Goal: Transaction & Acquisition: Purchase product/service

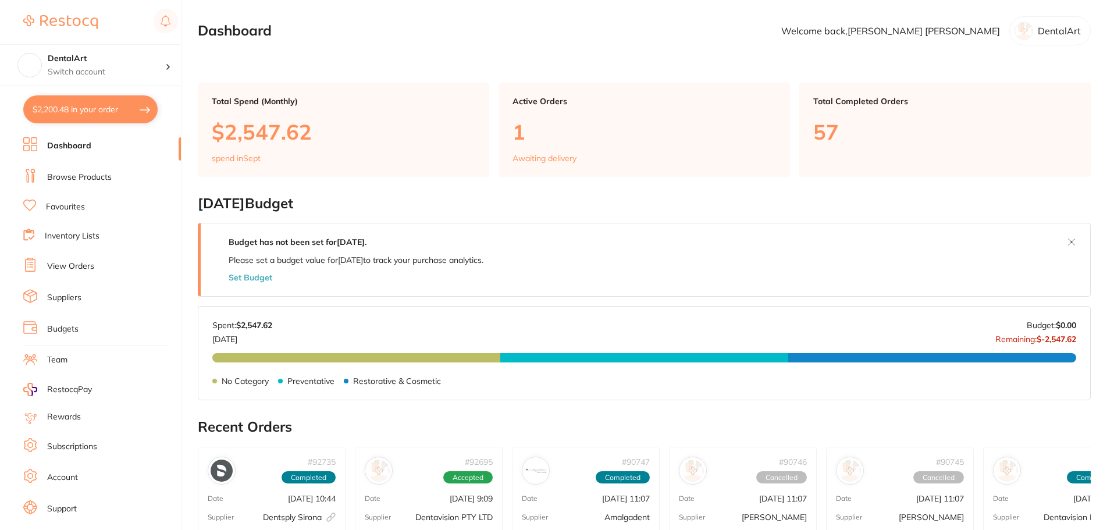
click at [109, 108] on button "$2,200.48 in your order" at bounding box center [90, 109] width 134 height 28
checkbox input "true"
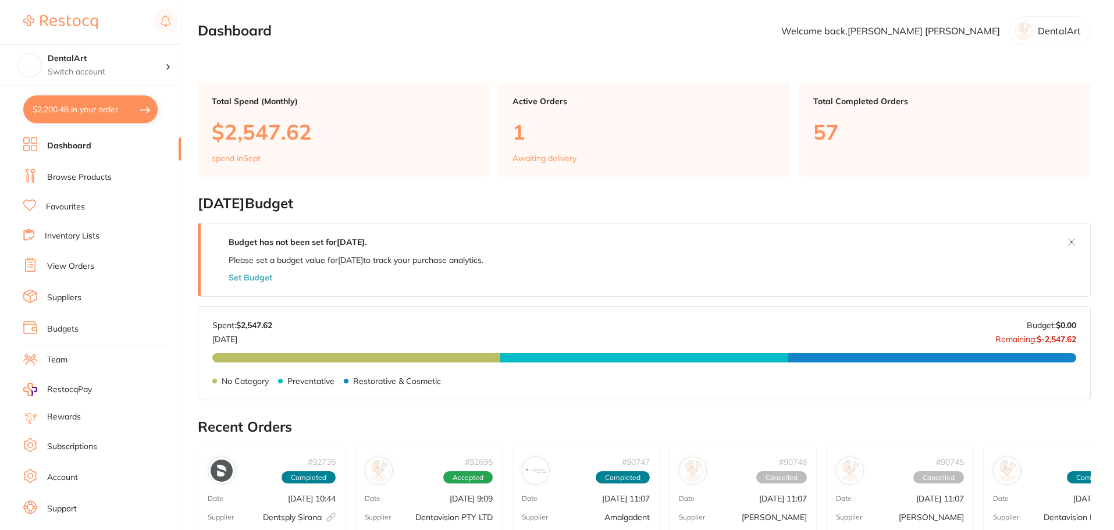
checkbox input "true"
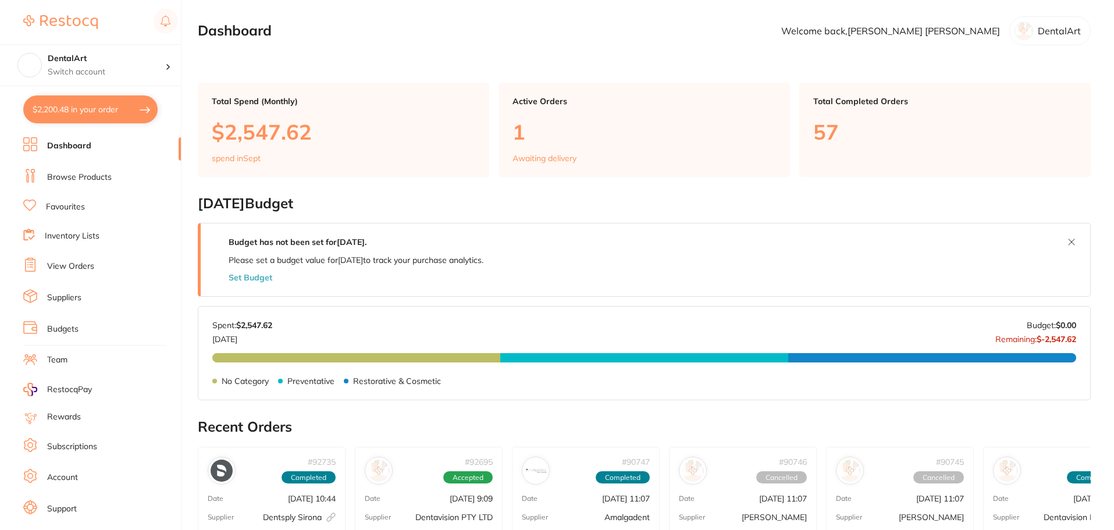
checkbox input "true"
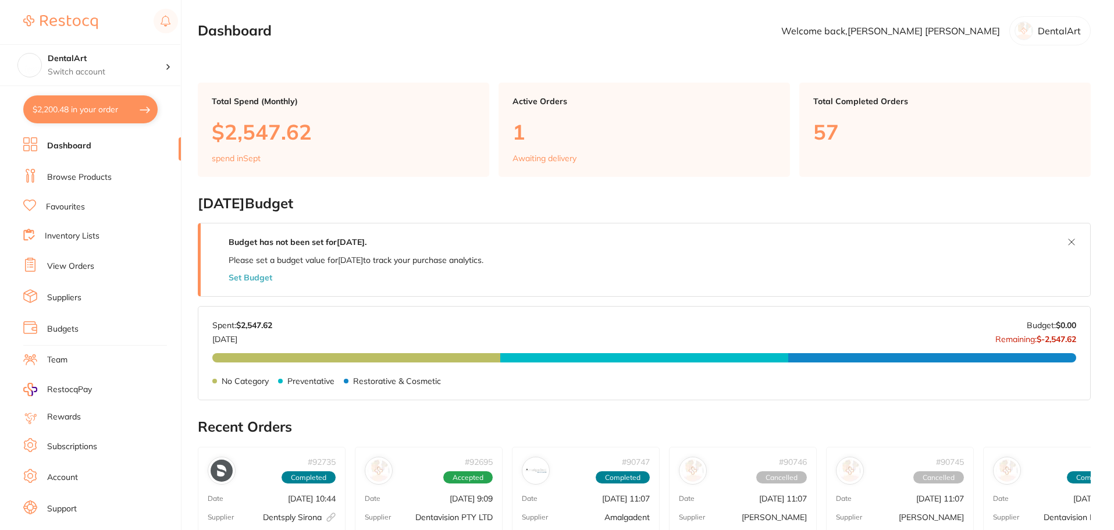
checkbox input "true"
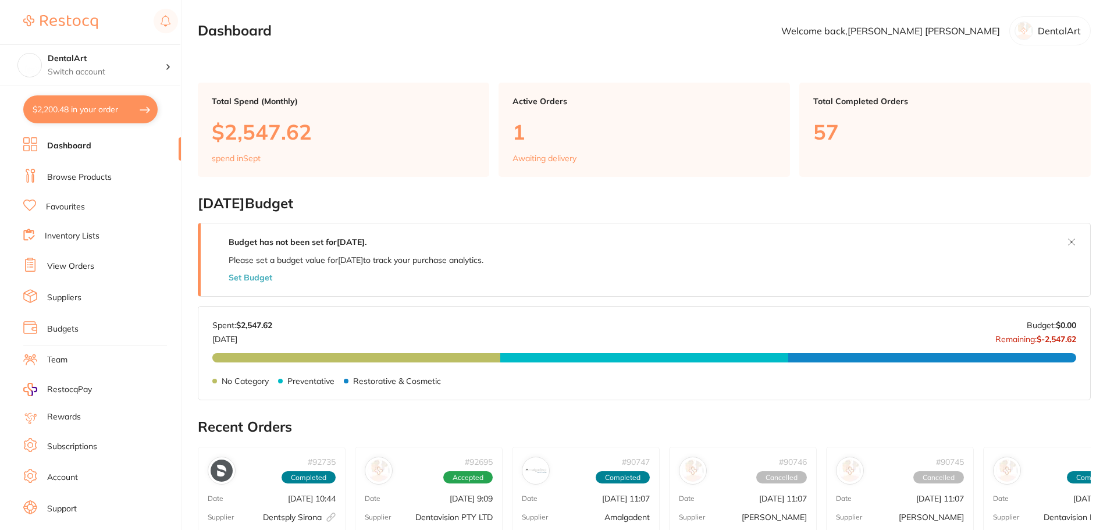
checkbox input "true"
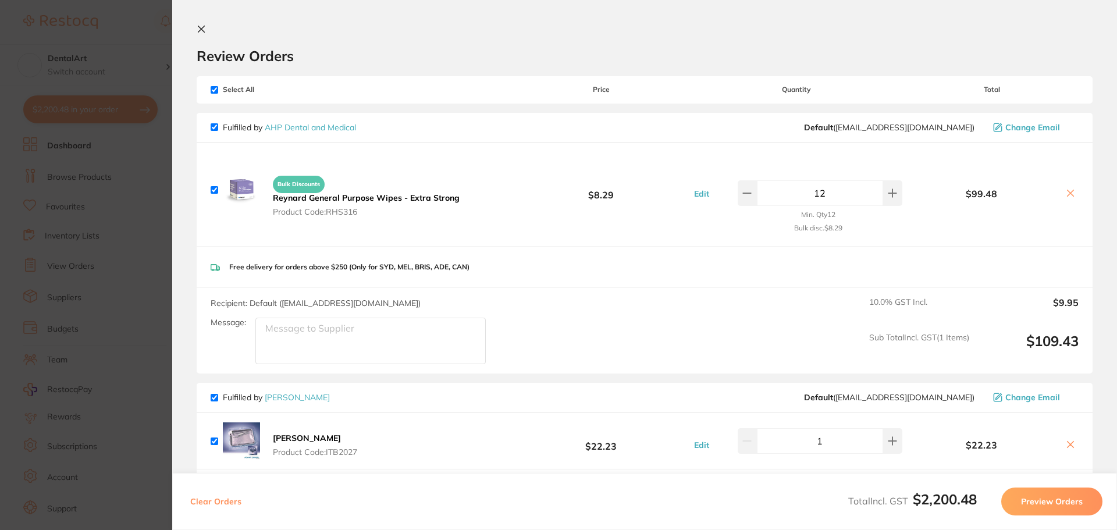
click at [202, 30] on icon at bounding box center [201, 29] width 6 height 6
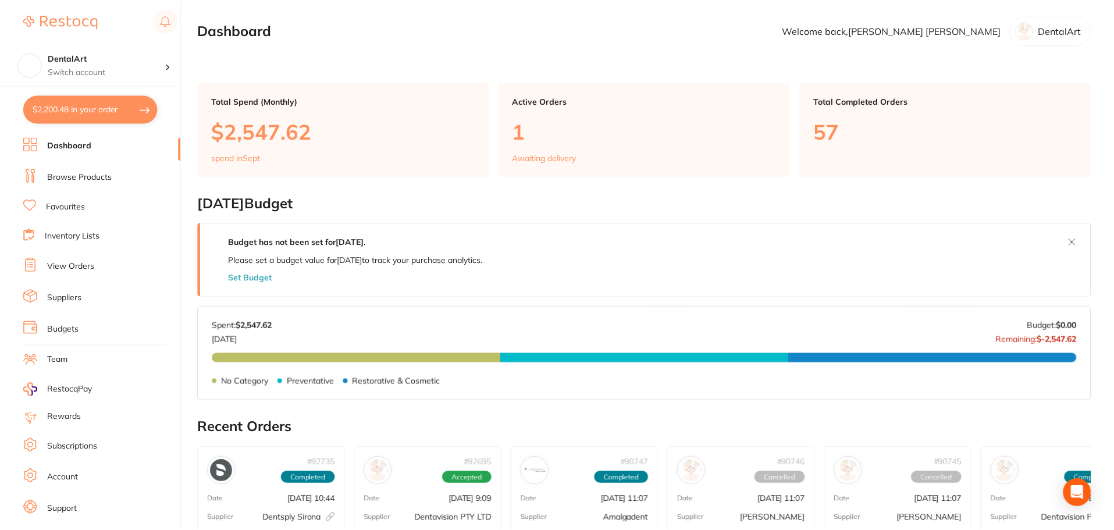
scroll to position [3, 0]
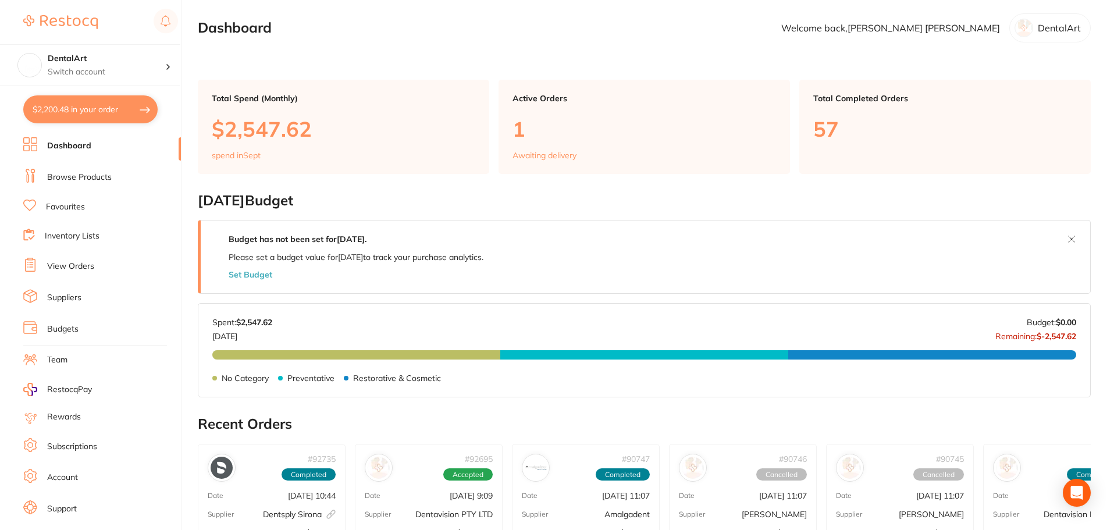
click at [63, 268] on link "View Orders" at bounding box center [70, 267] width 47 height 12
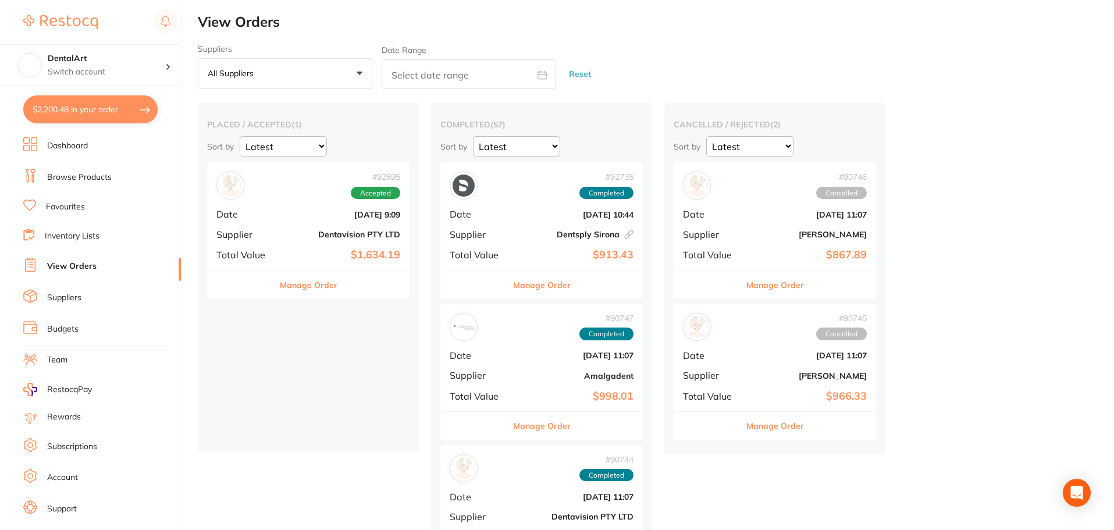
click at [82, 179] on link "Browse Products" at bounding box center [79, 178] width 65 height 12
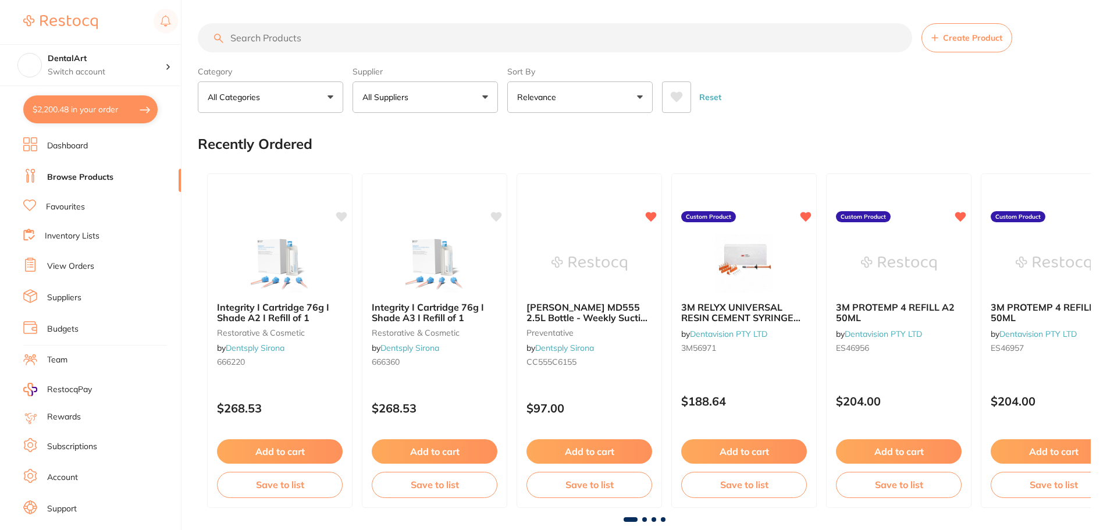
click at [309, 37] on input "search" at bounding box center [555, 37] width 714 height 29
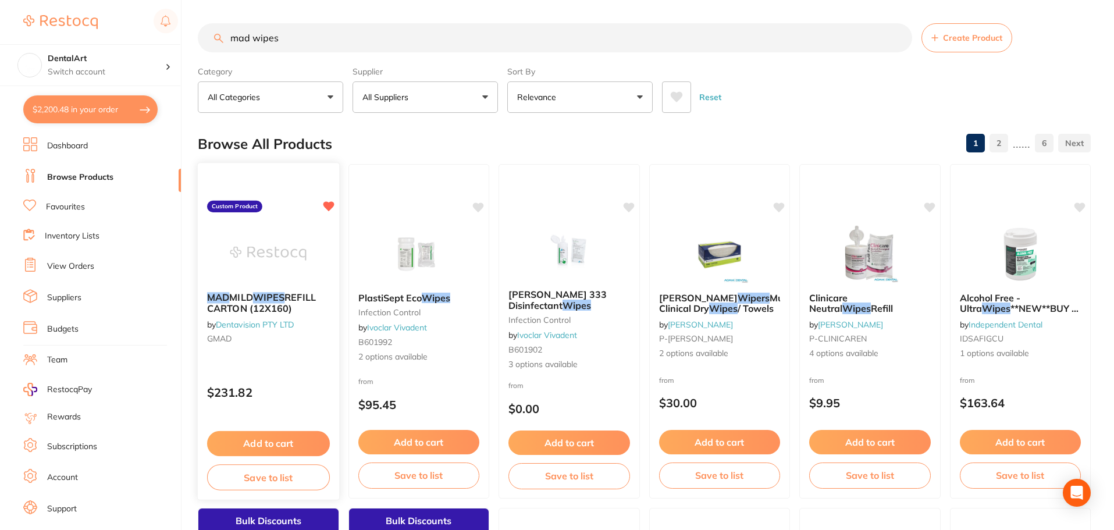
type input "mad wipes"
click at [252, 436] on button "Add to cart" at bounding box center [268, 443] width 123 height 25
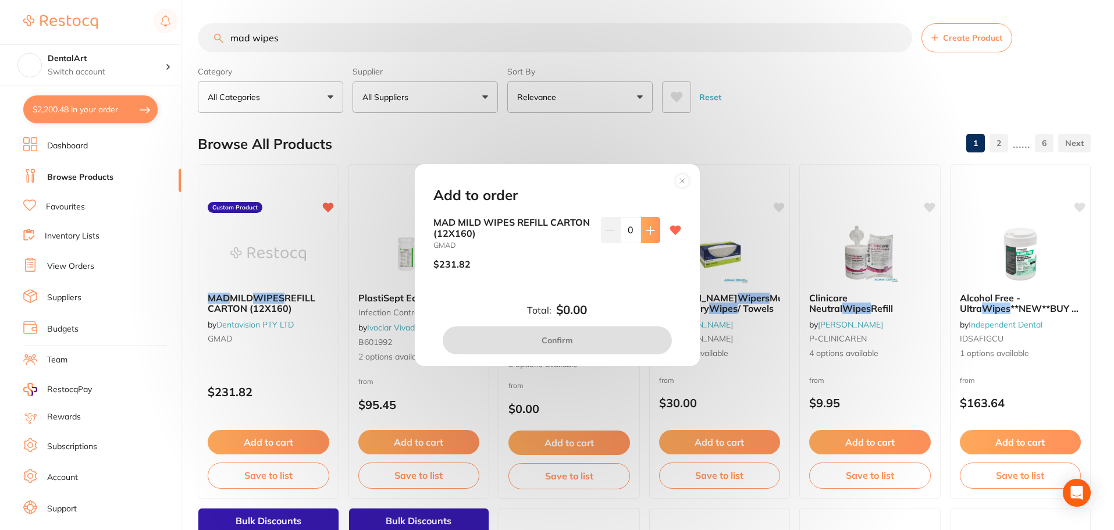
click at [647, 226] on icon at bounding box center [650, 230] width 9 height 9
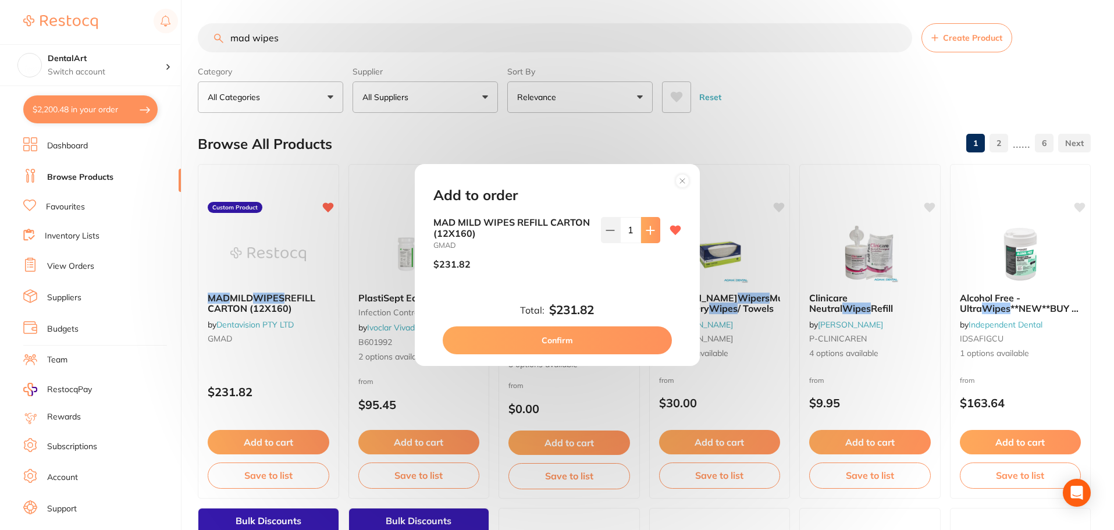
click at [647, 226] on icon at bounding box center [650, 230] width 9 height 9
type input "2"
click at [485, 336] on button "Confirm" at bounding box center [557, 340] width 229 height 28
checkbox input "false"
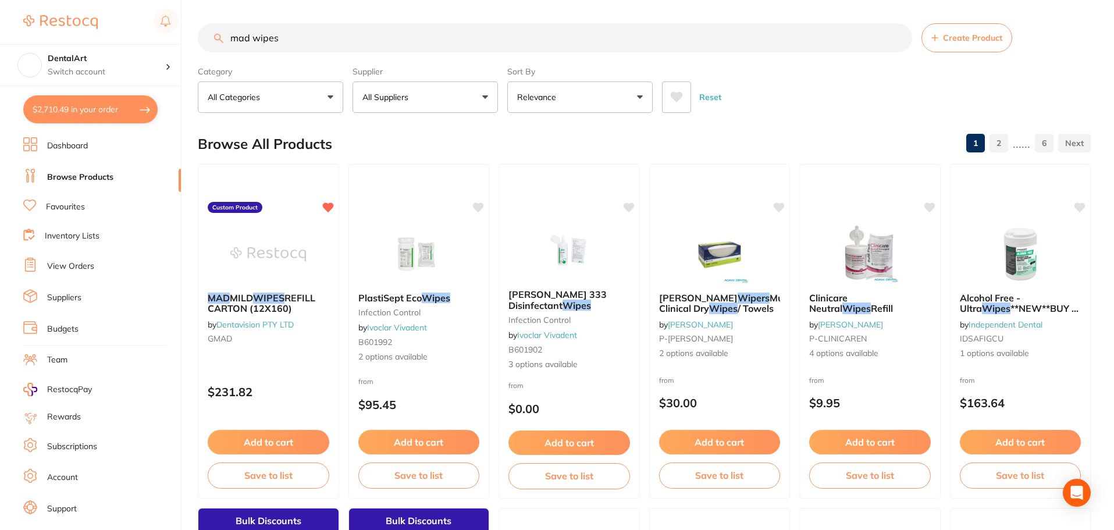
drag, startPoint x: 309, startPoint y: 30, endPoint x: 0, endPoint y: 28, distance: 308.9
click at [0, 29] on div "$2,710.49 DentalArt Switch account DentalArt $2,710.49 in your order Dashboard …" at bounding box center [557, 265] width 1114 height 530
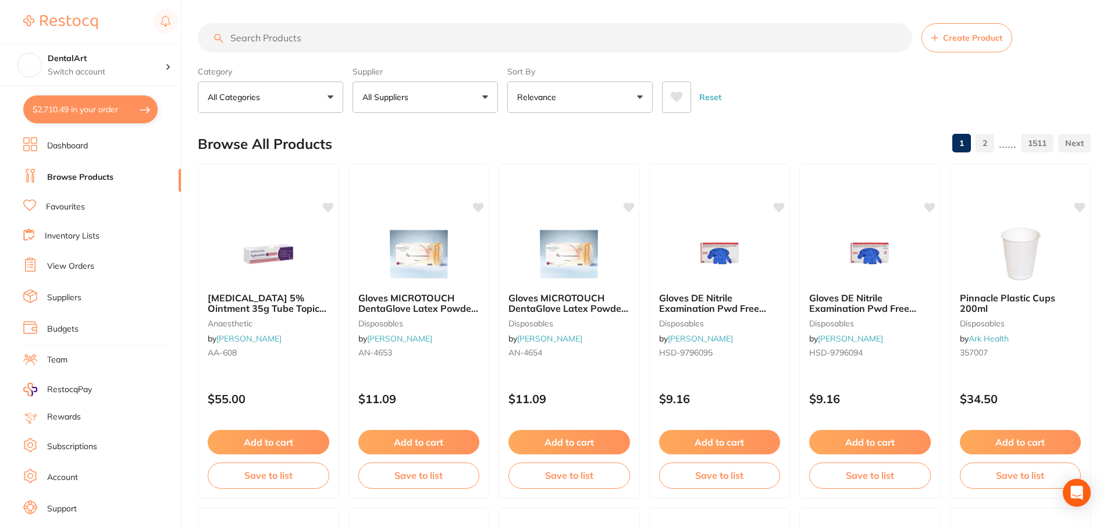
click at [143, 106] on button "$2,710.49 in your order" at bounding box center [90, 109] width 134 height 28
checkbox input "true"
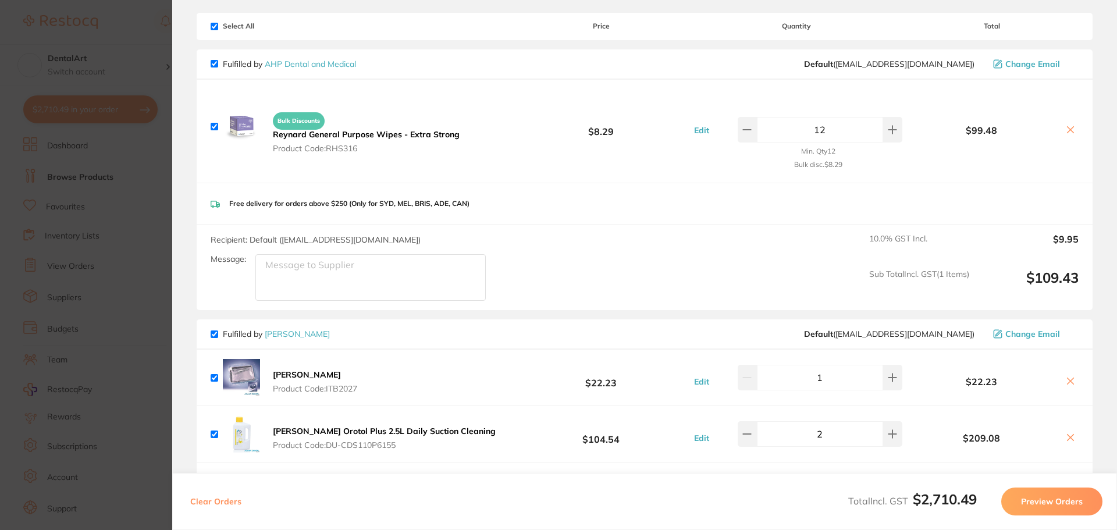
scroll to position [233, 0]
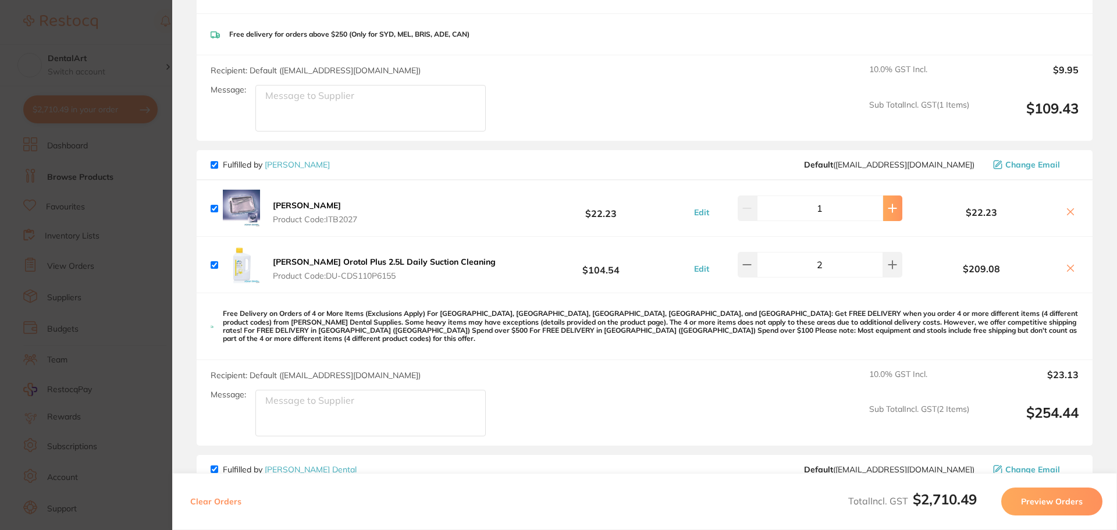
click at [887, 216] on button at bounding box center [892, 208] width 19 height 26
type input "2"
click at [132, 34] on section "Update RRP Set your pre negotiated price for this item. Item Agreed RRP (excl. …" at bounding box center [558, 265] width 1117 height 530
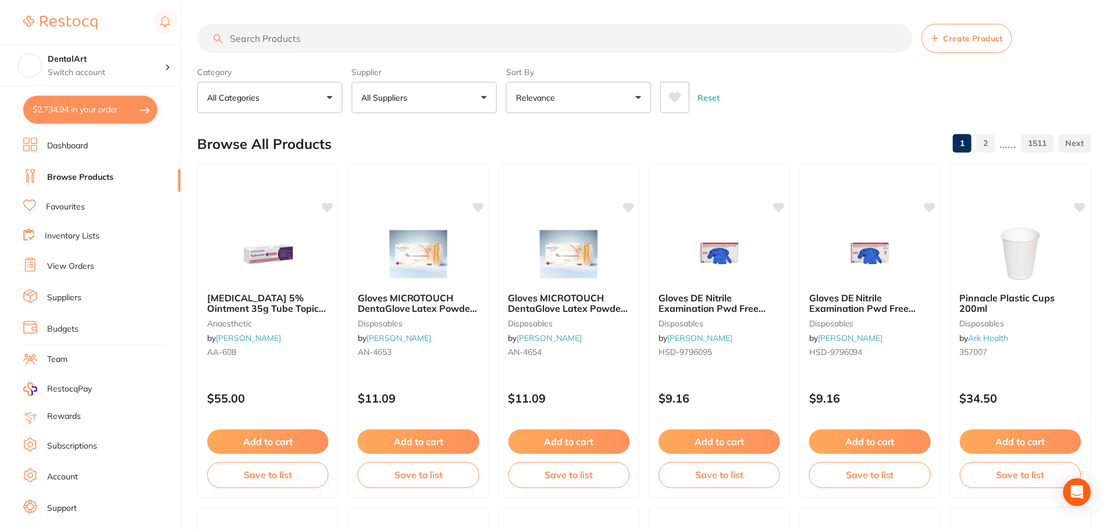
scroll to position [3, 0]
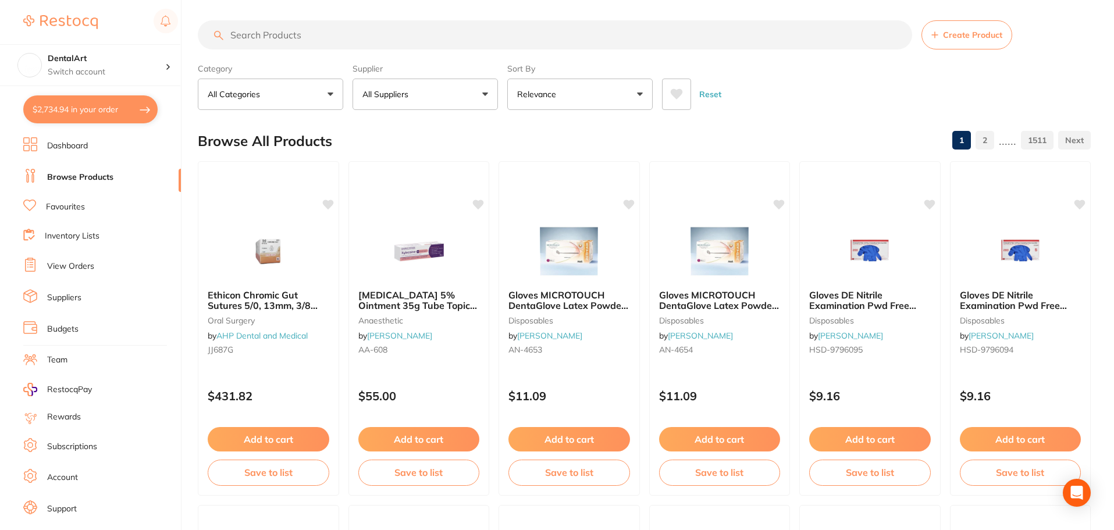
click at [123, 98] on button "$2,734.94 in your order" at bounding box center [90, 109] width 134 height 28
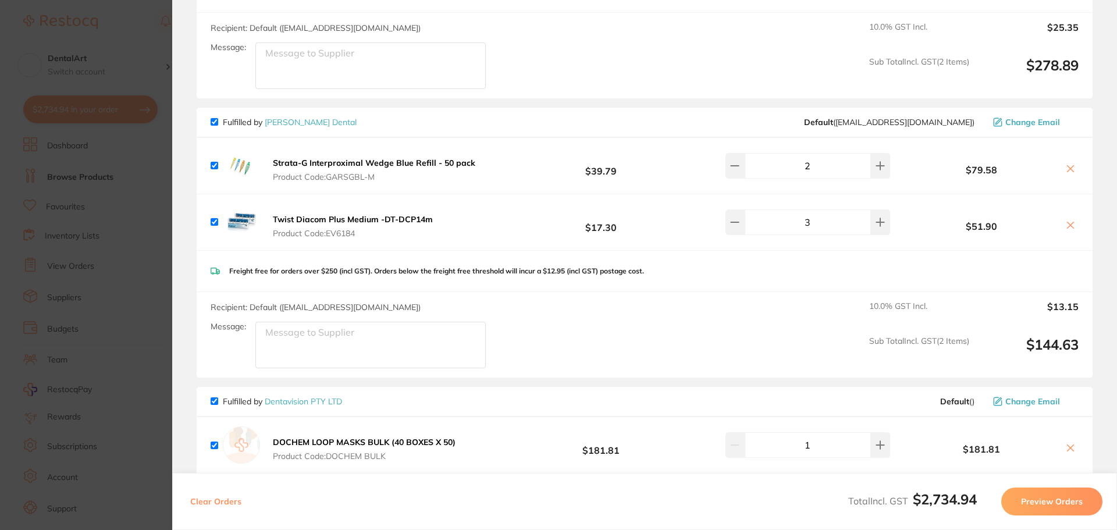
scroll to position [582, 0]
click at [213, 116] on input "checkbox" at bounding box center [215, 120] width 8 height 8
checkbox input "false"
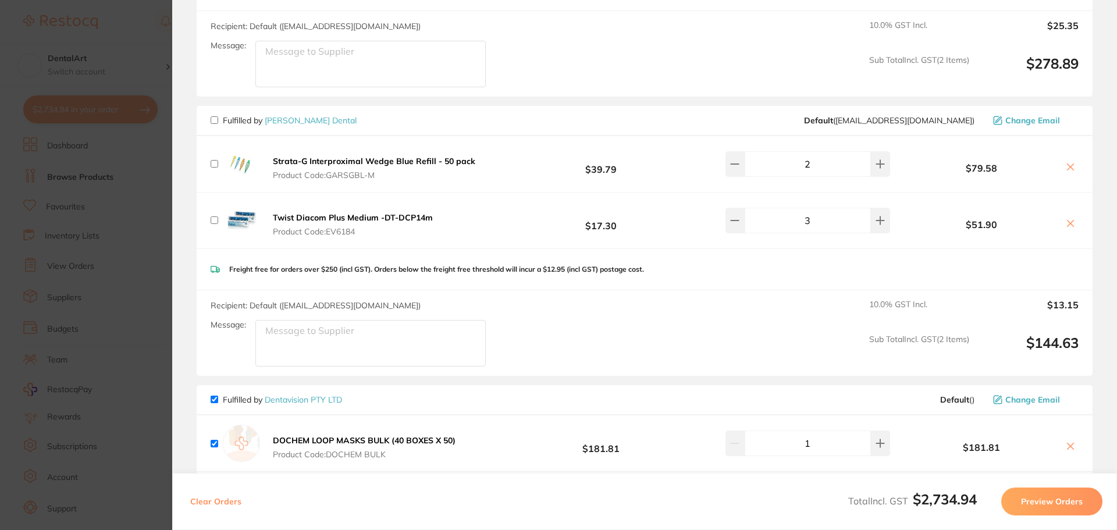
checkbox input "false"
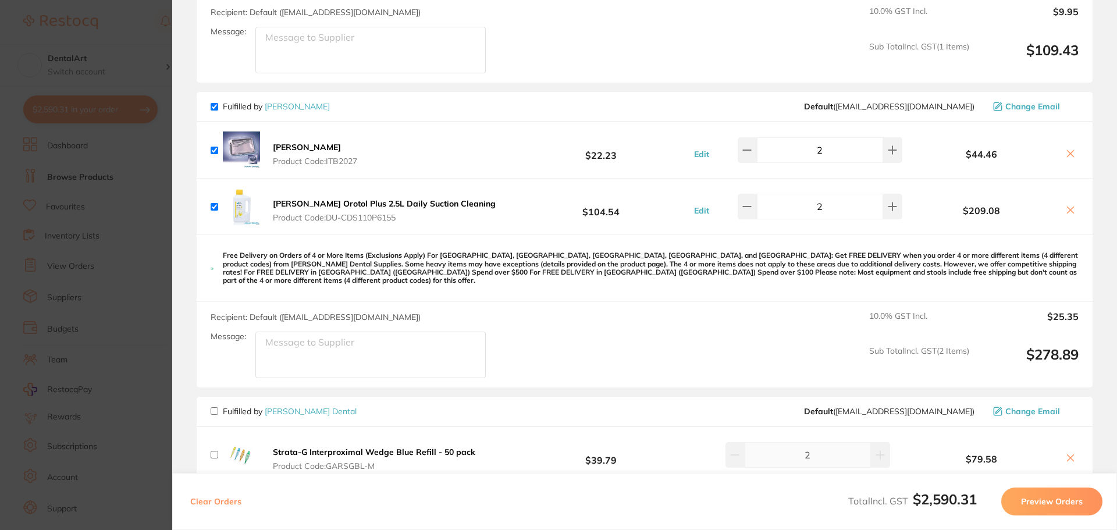
click at [211, 107] on input "checkbox" at bounding box center [215, 107] width 8 height 8
checkbox input "false"
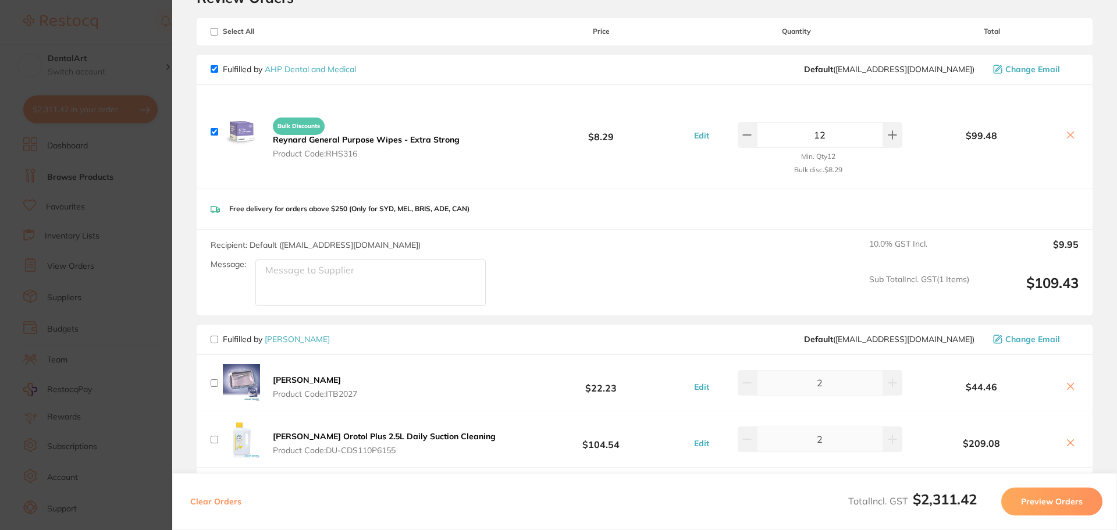
click at [215, 69] on input "checkbox" at bounding box center [215, 69] width 8 height 8
checkbox input "false"
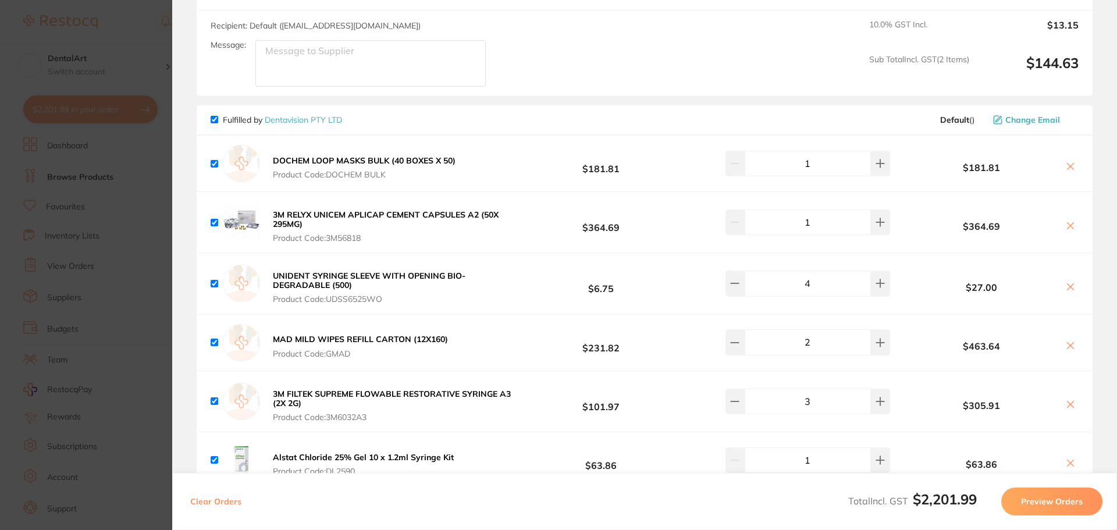
scroll to position [814, 0]
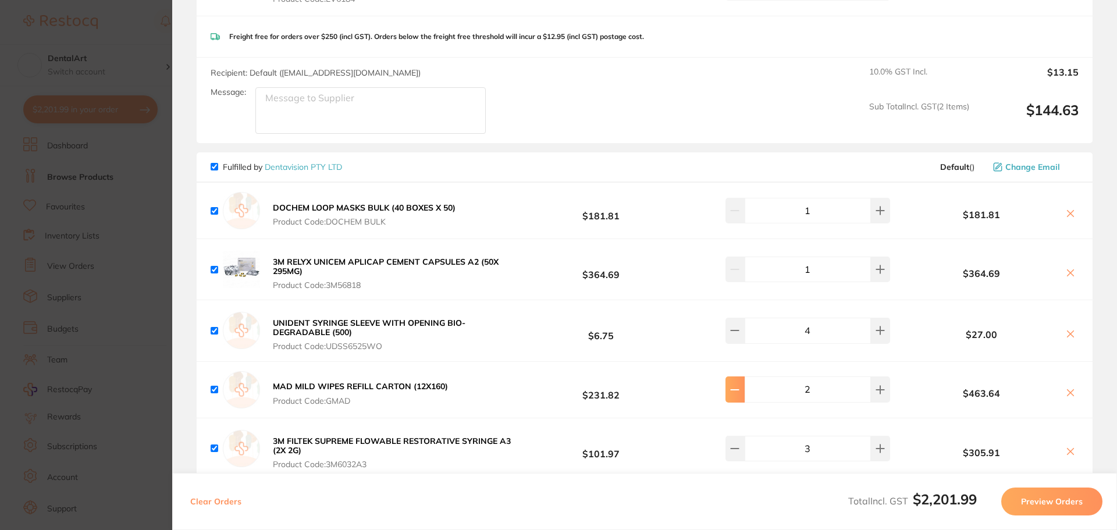
click at [739, 390] on button at bounding box center [734, 389] width 19 height 26
type input "1"
click at [1045, 500] on button "Preview Orders" at bounding box center [1051, 501] width 101 height 28
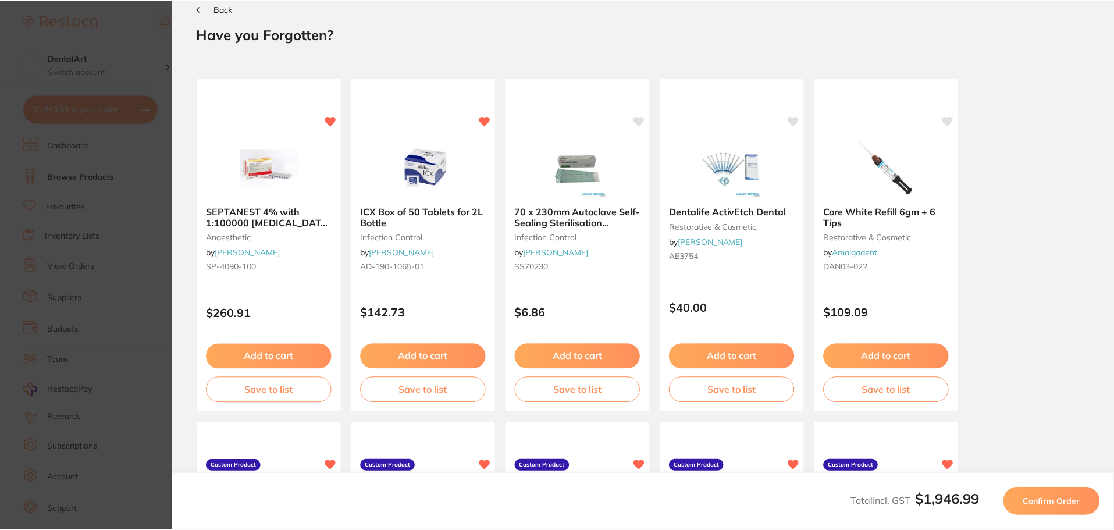
scroll to position [0, 0]
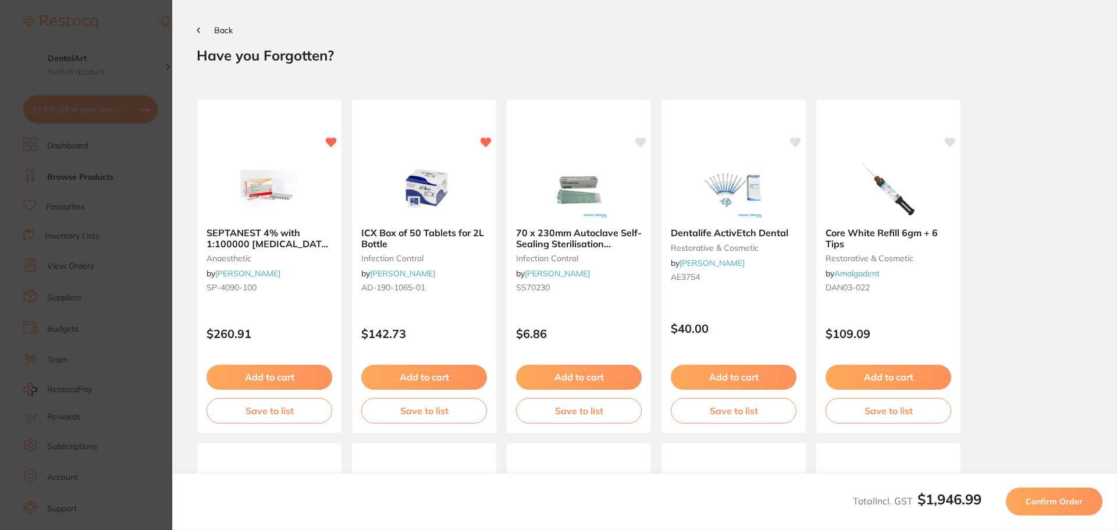
click at [1045, 500] on span "Confirm Order" at bounding box center [1054, 501] width 57 height 10
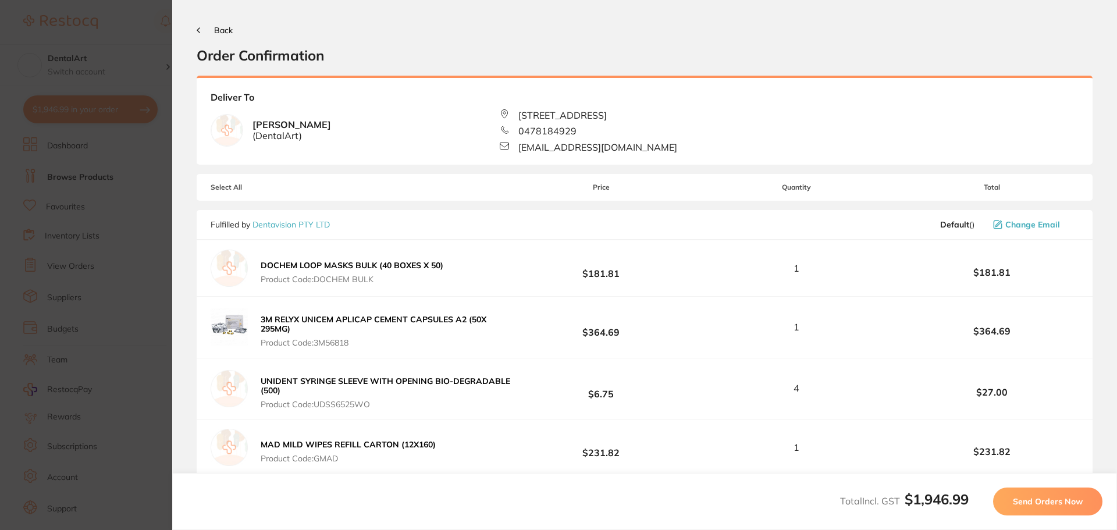
click at [1058, 500] on span "Send Orders Now" at bounding box center [1048, 501] width 70 height 10
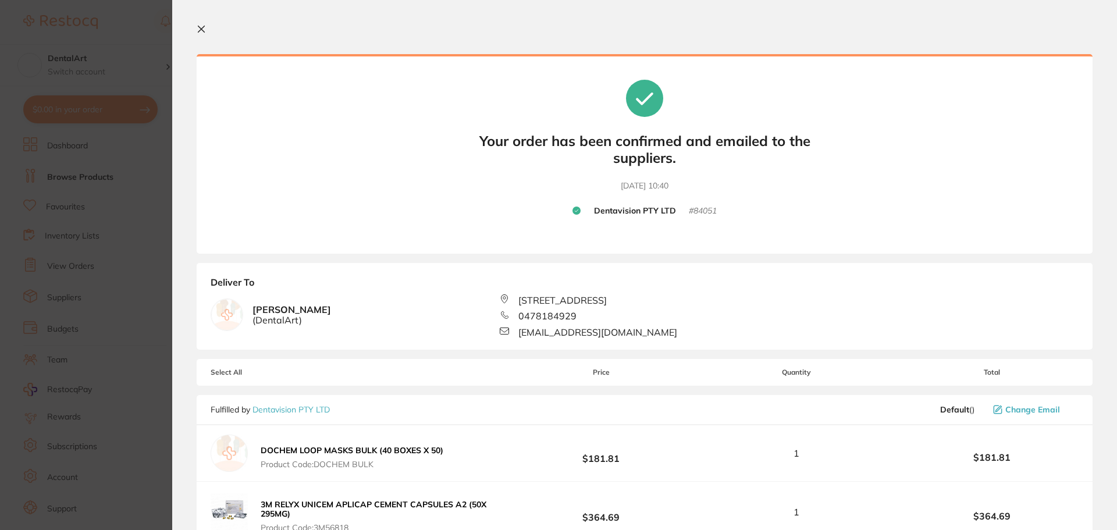
click at [880, 137] on div "Your orders are being processed and we will notify you once we have placed the …" at bounding box center [645, 154] width 896 height 200
click at [202, 34] on button at bounding box center [204, 29] width 14 height 11
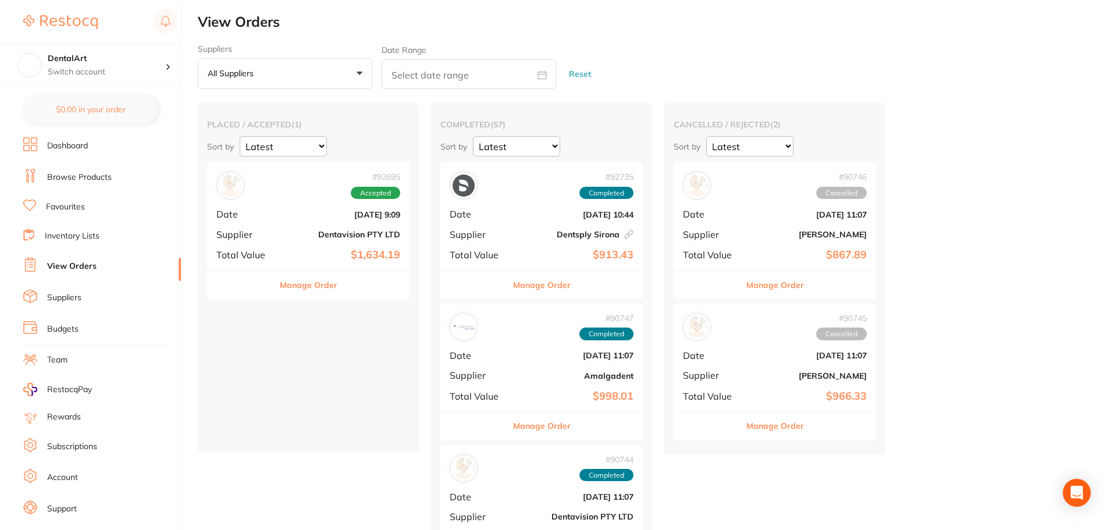
checkbox input "false"
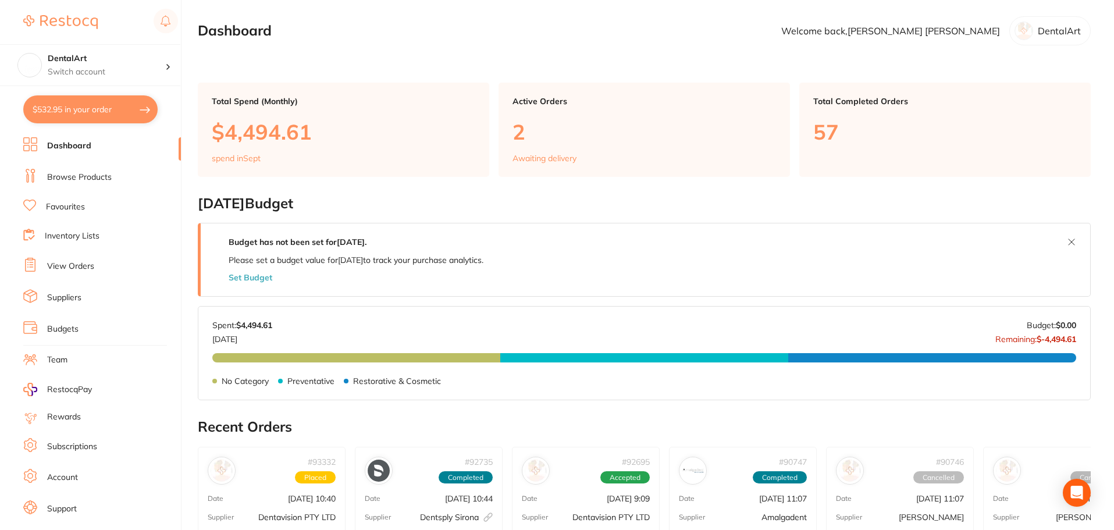
click at [134, 108] on button "$532.95 in your order" at bounding box center [90, 109] width 134 height 28
checkbox input "true"
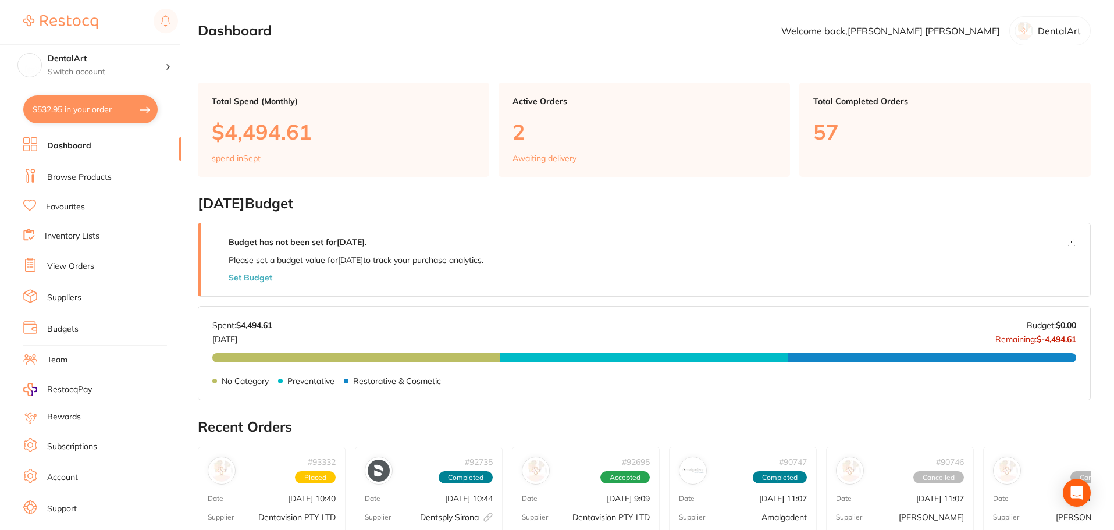
checkbox input "true"
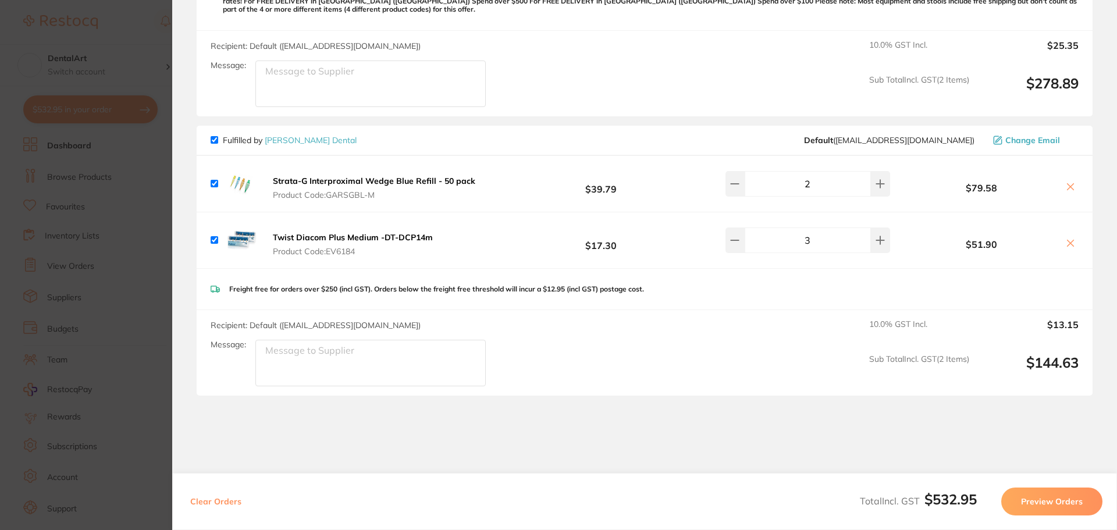
scroll to position [582, 0]
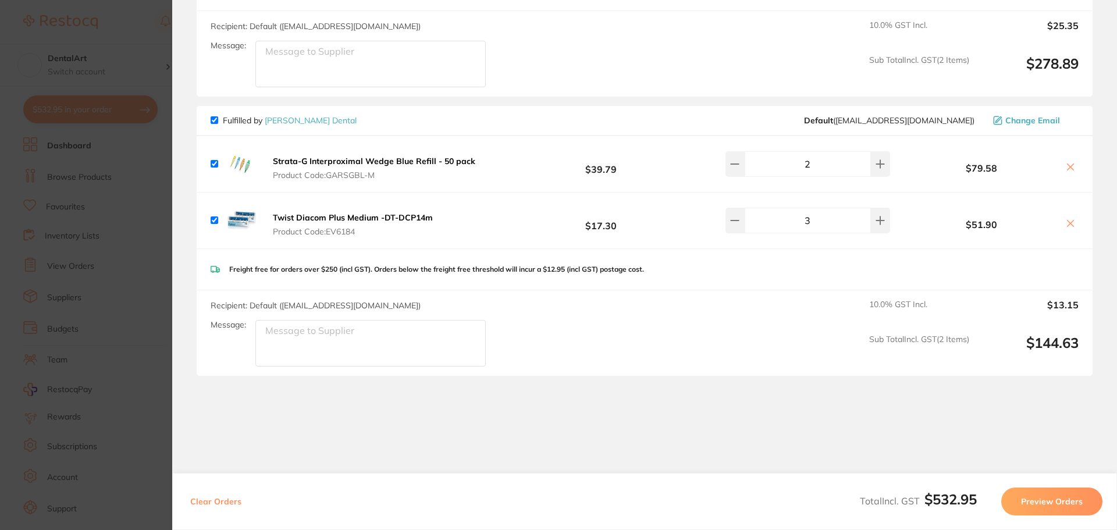
click at [135, 263] on section "Update RRP Set your pre negotiated price for this item. Item Agreed RRP (excl. …" at bounding box center [558, 265] width 1117 height 530
